Goal: Communication & Community: Answer question/provide support

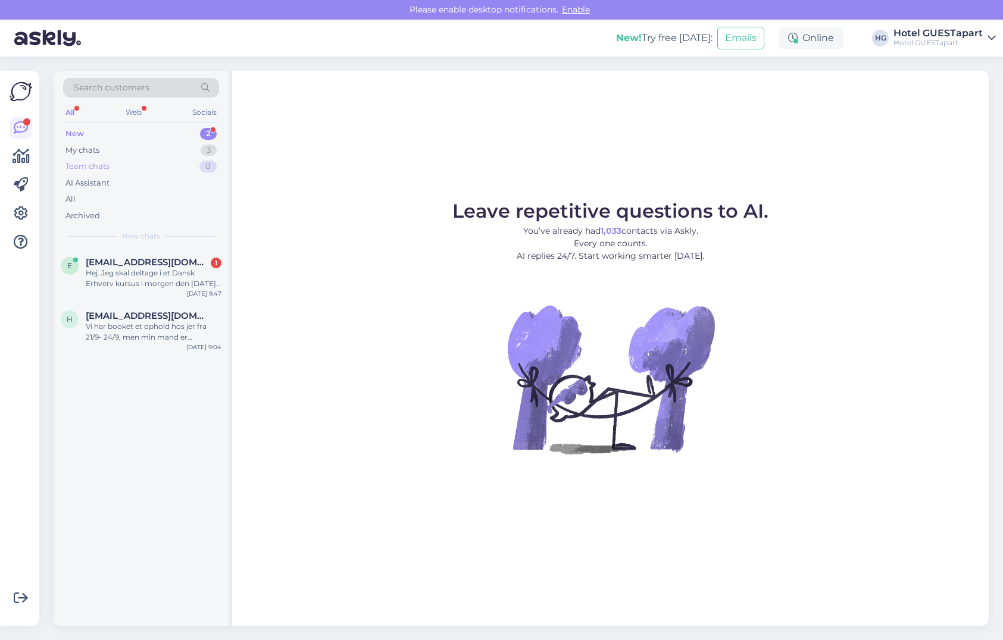
click at [77, 160] on div "Team chats 0" at bounding box center [141, 166] width 156 height 17
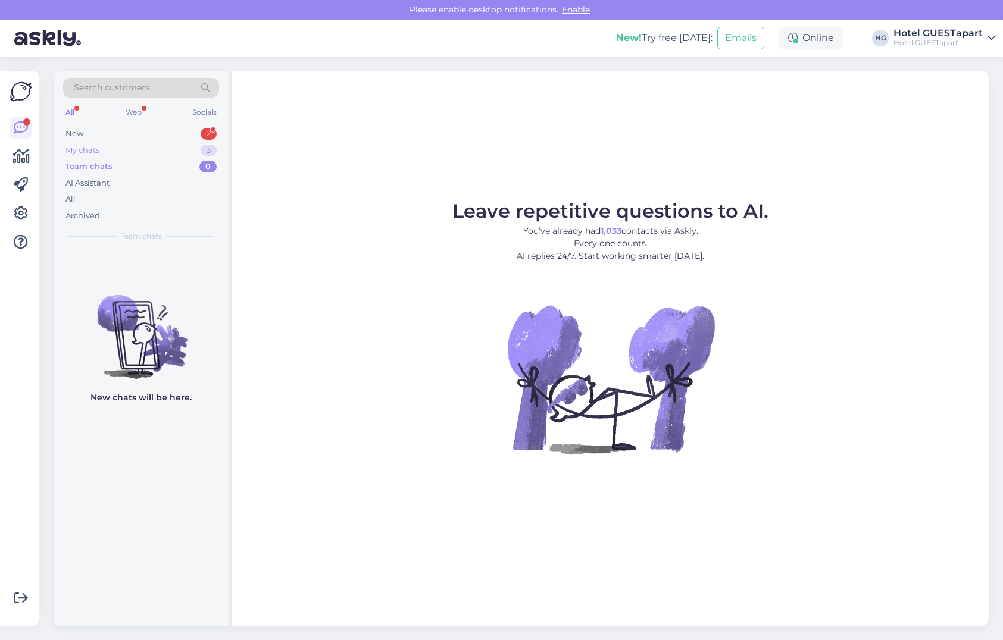
click at [81, 147] on div "My chats" at bounding box center [82, 151] width 34 height 12
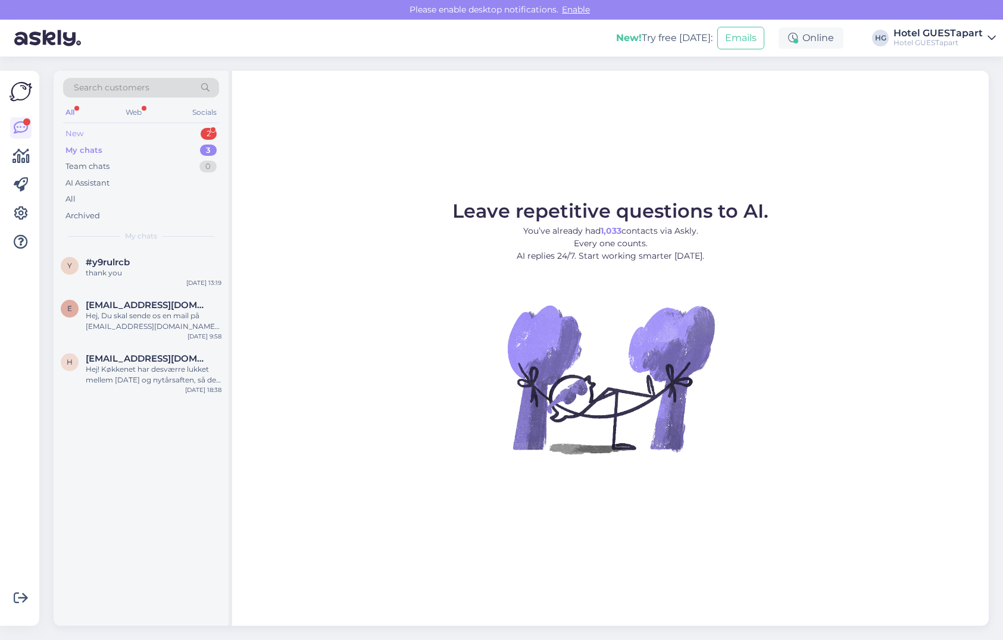
click at [82, 134] on div "New" at bounding box center [74, 134] width 18 height 12
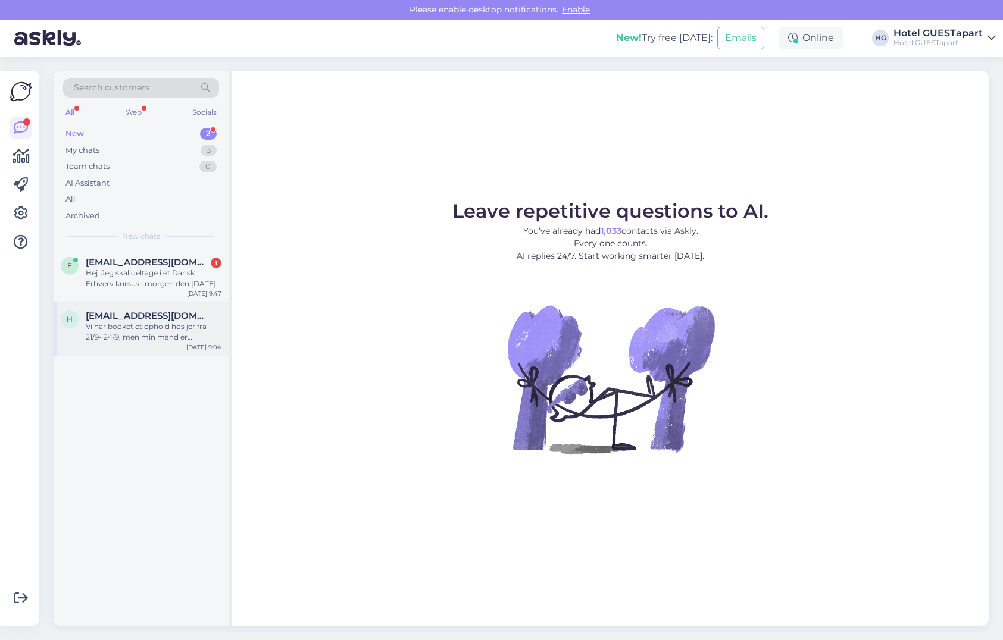
click at [129, 328] on div "Vi har booket et ophold hos jer fra 21/9- 24/9, men min mand er desværre blevet…" at bounding box center [154, 331] width 136 height 21
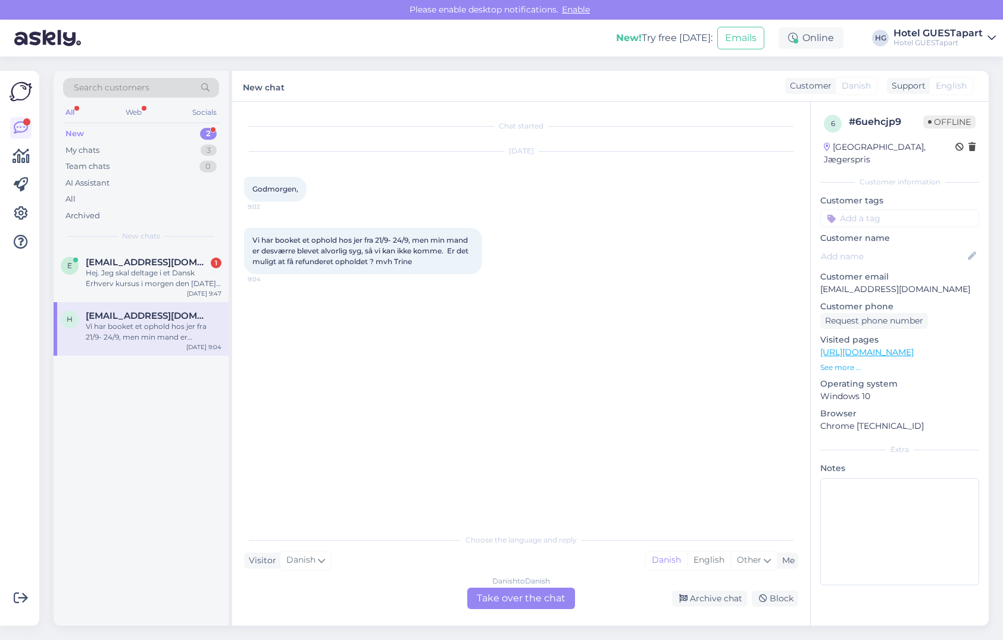
click at [129, 328] on div "Vi har booket et ophold hos jer fra 21/9- 24/9, men min mand er desværre blevet…" at bounding box center [154, 331] width 136 height 21
